Goal: Task Accomplishment & Management: Manage account settings

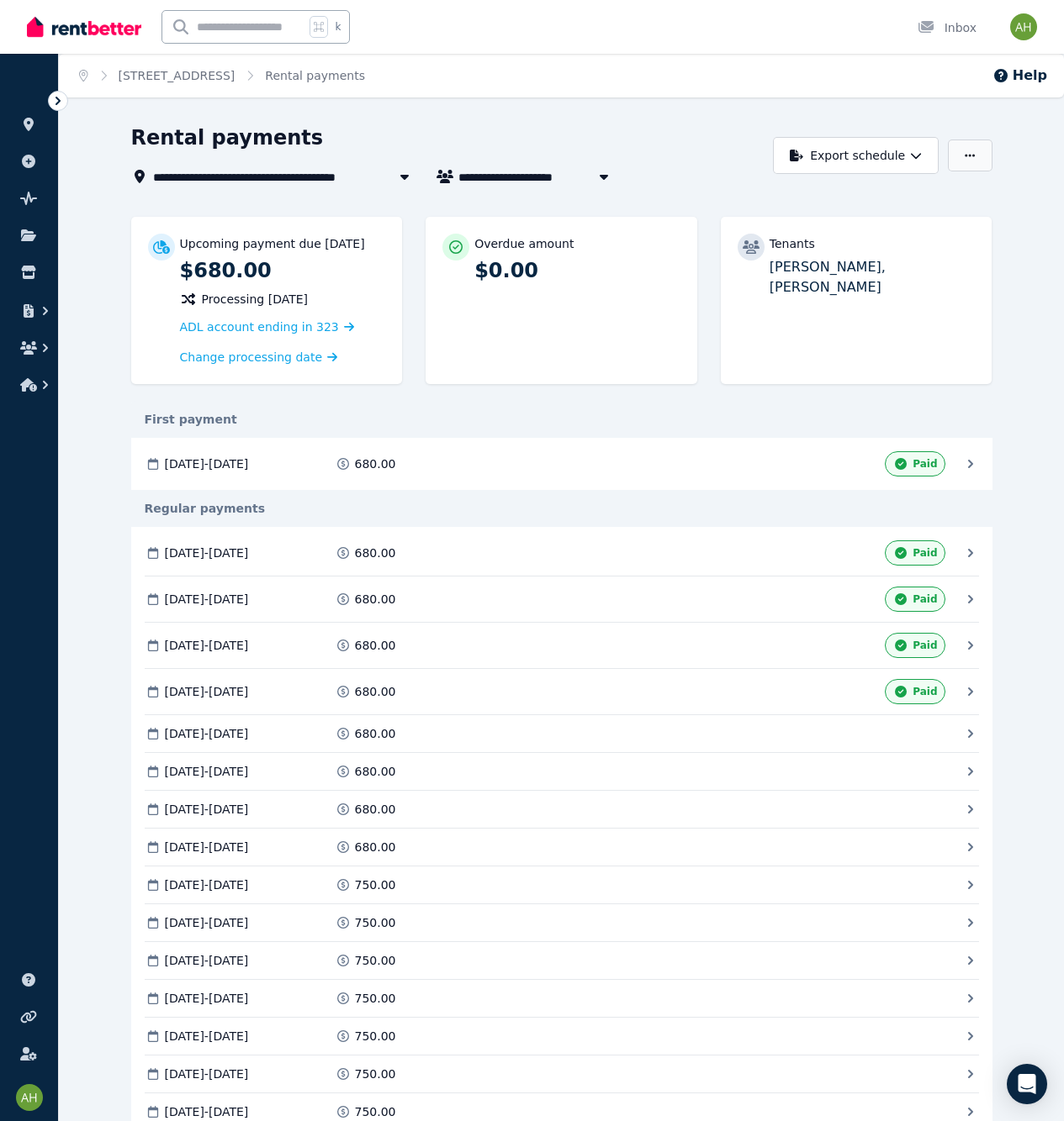
click at [975, 161] on icon "button" at bounding box center [969, 155] width 10 height 11
click at [923, 203] on p "Adjust Rent" at bounding box center [882, 197] width 81 height 17
